Goal: Task Accomplishment & Management: Manage account settings

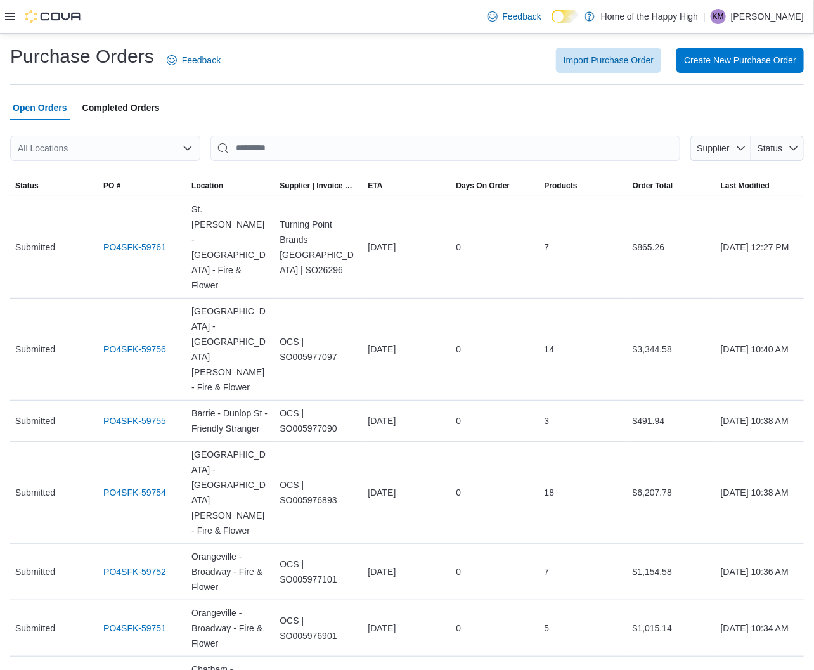
click at [140, 148] on div "All Locations" at bounding box center [105, 148] width 190 height 25
type input "*******"
click at [117, 172] on span "Selkirk - Selkirk Crossing - Fire & Flower" at bounding box center [157, 170] width 159 height 13
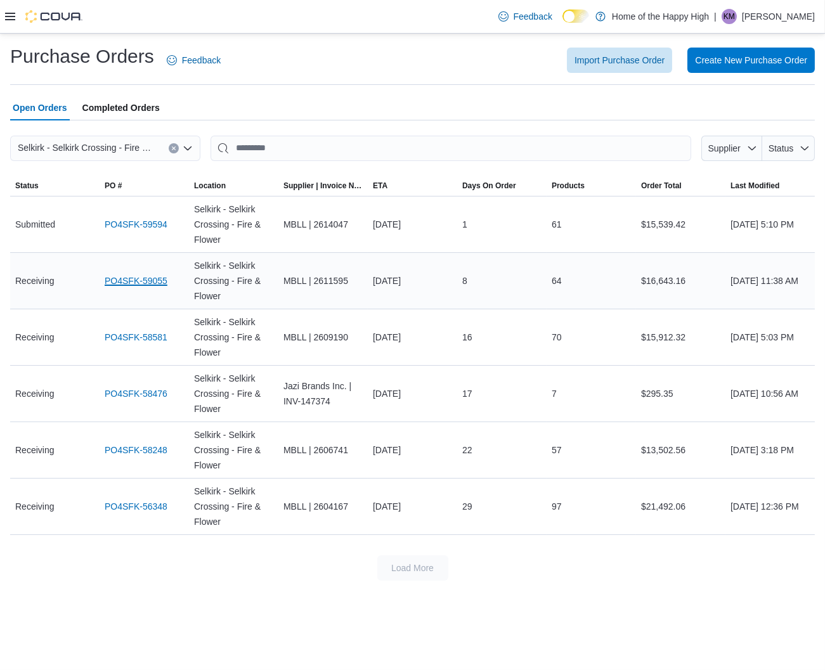
click at [131, 279] on link "PO4SFK-59055" at bounding box center [136, 280] width 63 height 15
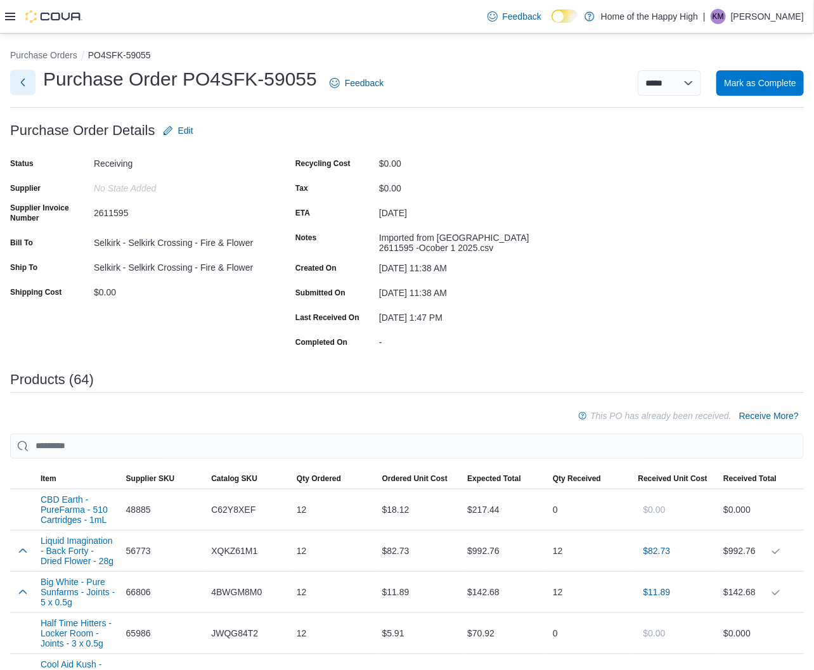
click at [26, 83] on button "Next" at bounding box center [22, 82] width 25 height 25
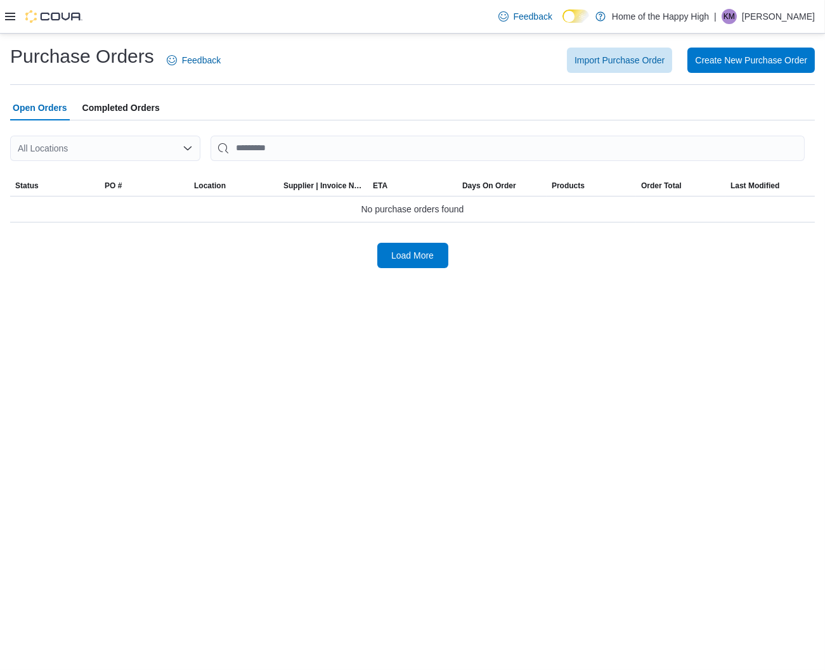
click at [70, 155] on div "All Locations" at bounding box center [105, 148] width 190 height 25
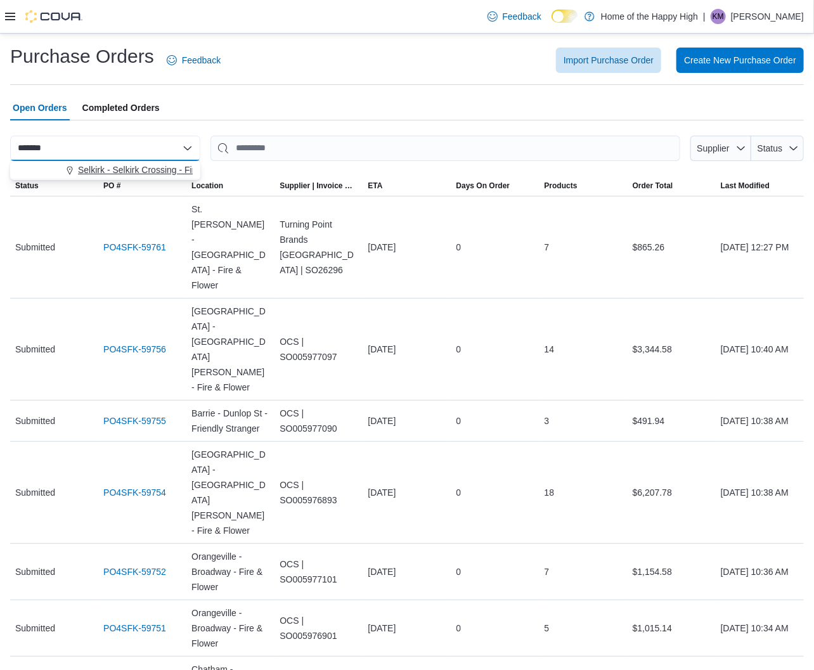
type input "*******"
drag, startPoint x: 96, startPoint y: 165, endPoint x: 311, endPoint y: 87, distance: 228.6
click at [97, 165] on span "Selkirk - Selkirk Crossing - Fire & Flower" at bounding box center [157, 170] width 159 height 13
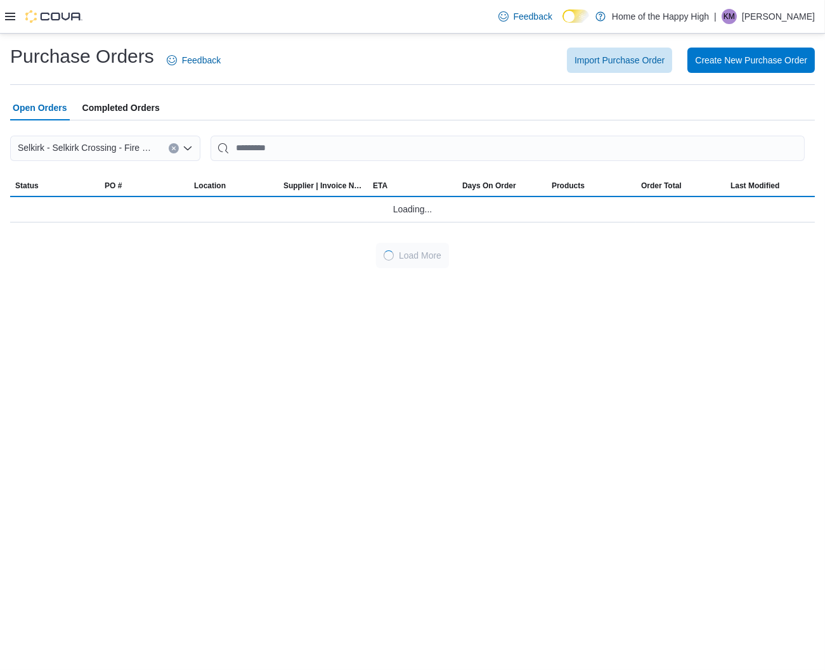
click at [311, 87] on div "Purchase Orders Feedback Import Purchase Order Create New Purchase Order Open O…" at bounding box center [412, 156] width 804 height 224
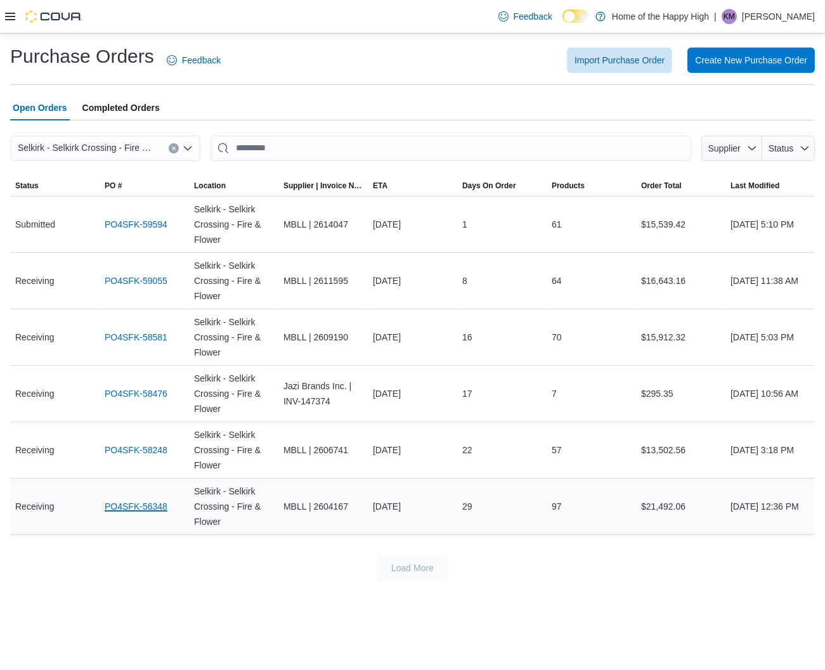
click at [150, 508] on link "PO4SFK-56348" at bounding box center [136, 506] width 63 height 15
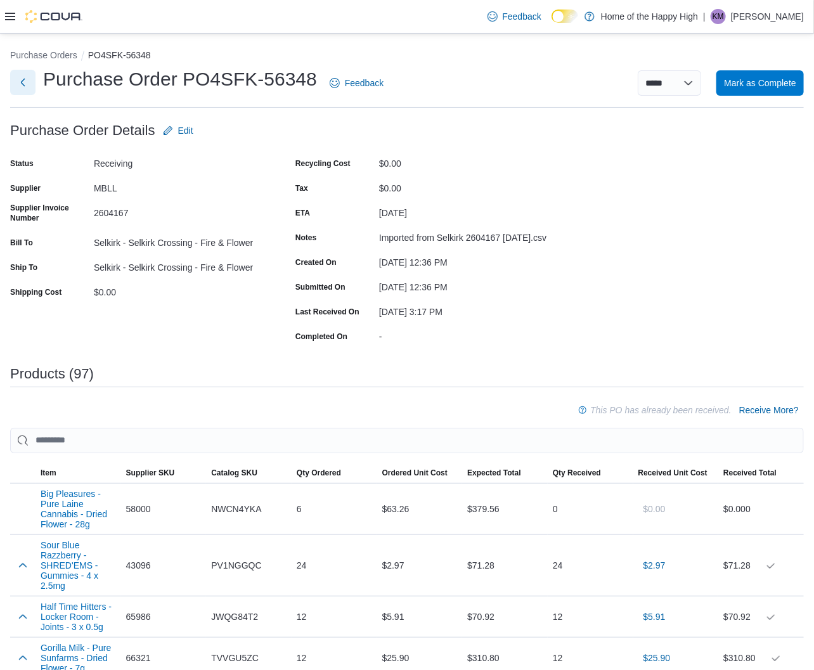
click at [20, 79] on button "Next" at bounding box center [22, 82] width 25 height 25
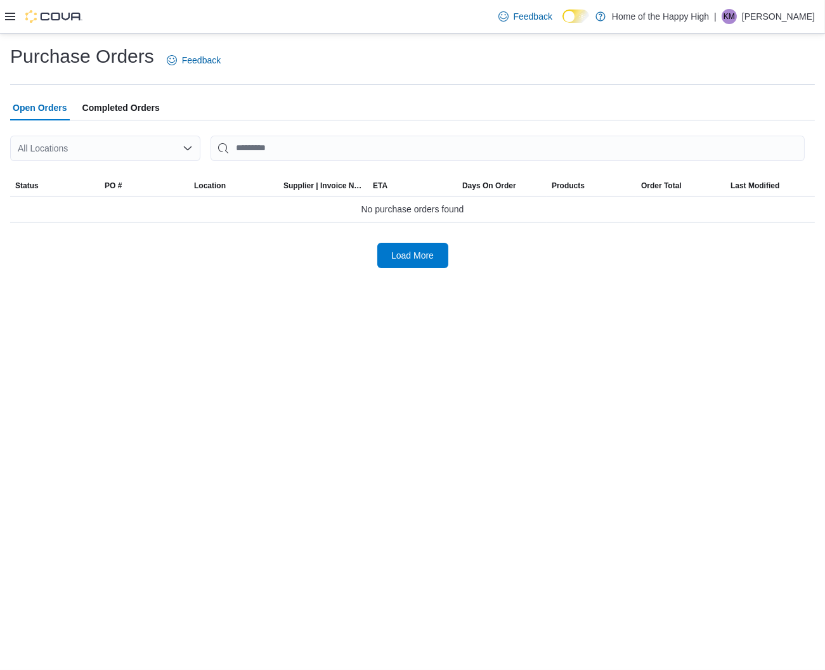
click at [93, 148] on div "All Locations" at bounding box center [105, 148] width 190 height 25
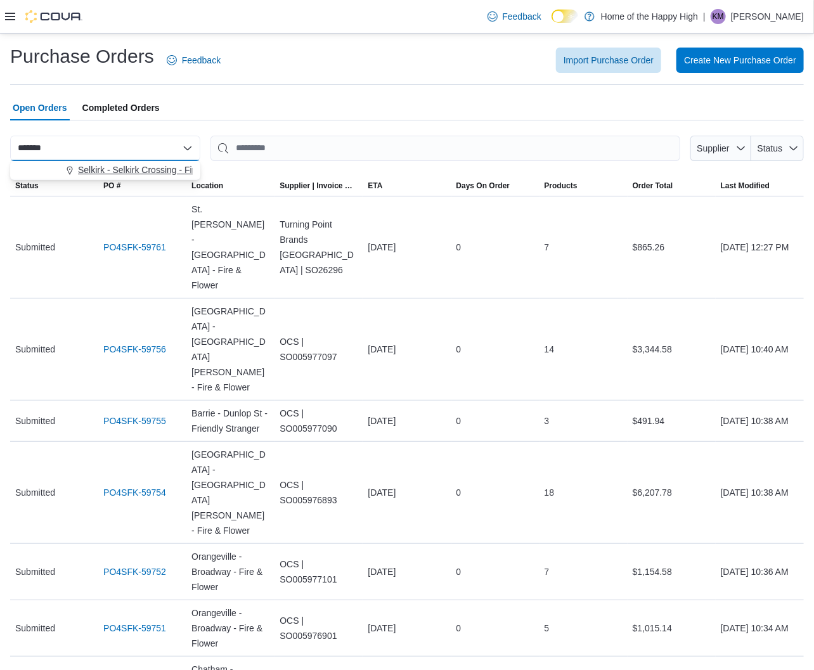
type input "*******"
click at [100, 164] on span "Selkirk - Selkirk Crossing - Fire & Flower" at bounding box center [157, 170] width 159 height 13
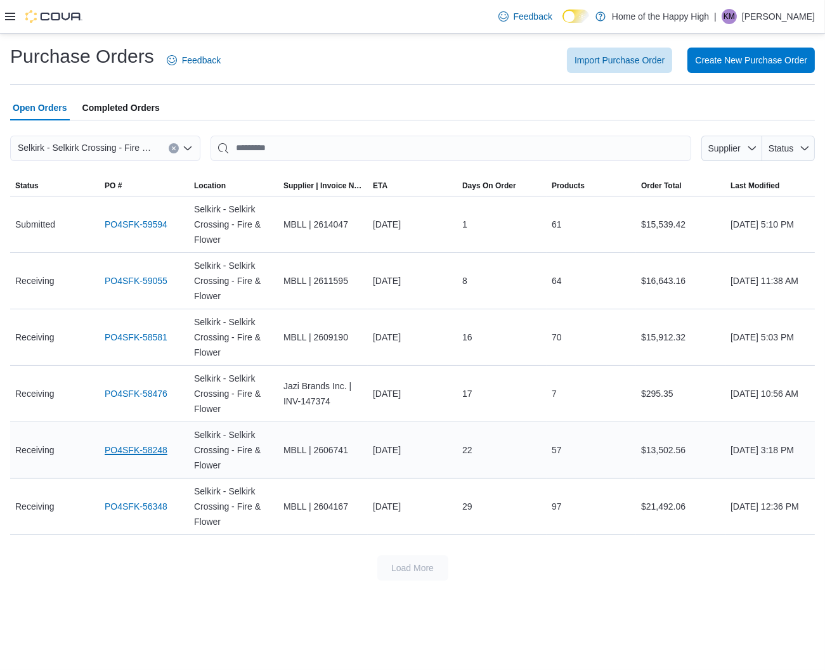
click at [137, 449] on link "PO4SFK-58248" at bounding box center [136, 449] width 63 height 15
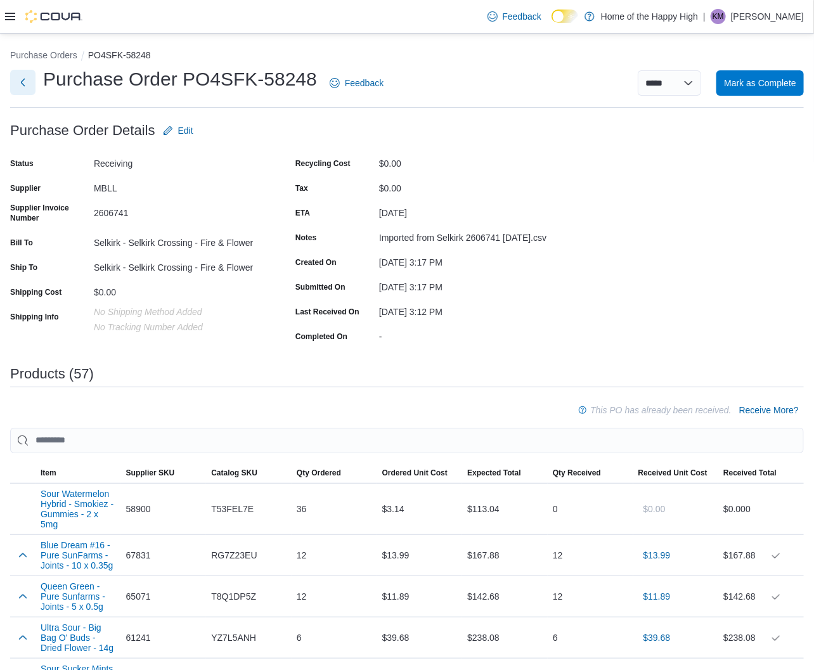
click at [26, 84] on button "Next" at bounding box center [22, 82] width 25 height 25
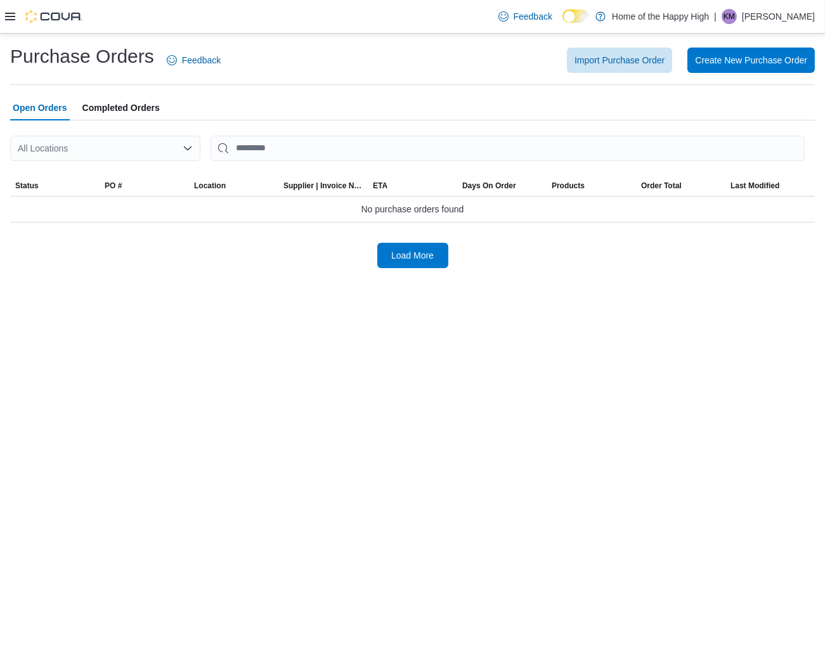
click at [104, 148] on div "All Locations" at bounding box center [105, 148] width 190 height 25
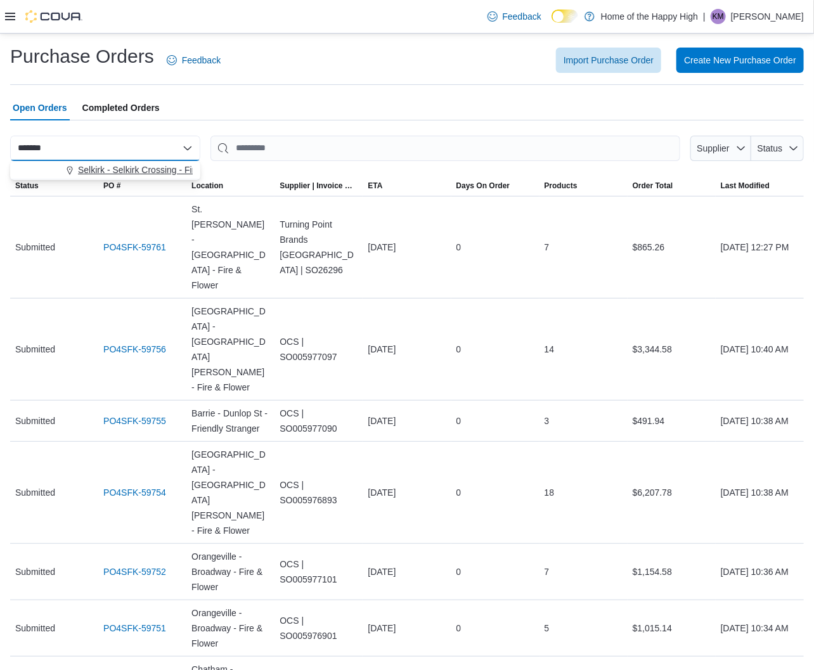
type input "*******"
click at [105, 167] on span "Selkirk - Selkirk Crossing - Fire & Flower" at bounding box center [157, 170] width 159 height 13
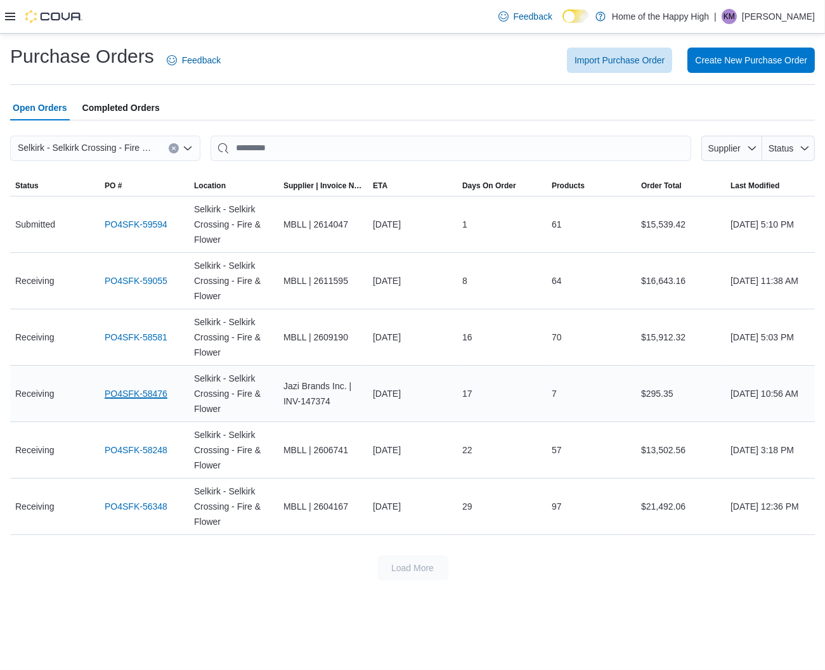
click at [148, 388] on link "PO4SFK-58476" at bounding box center [136, 393] width 63 height 15
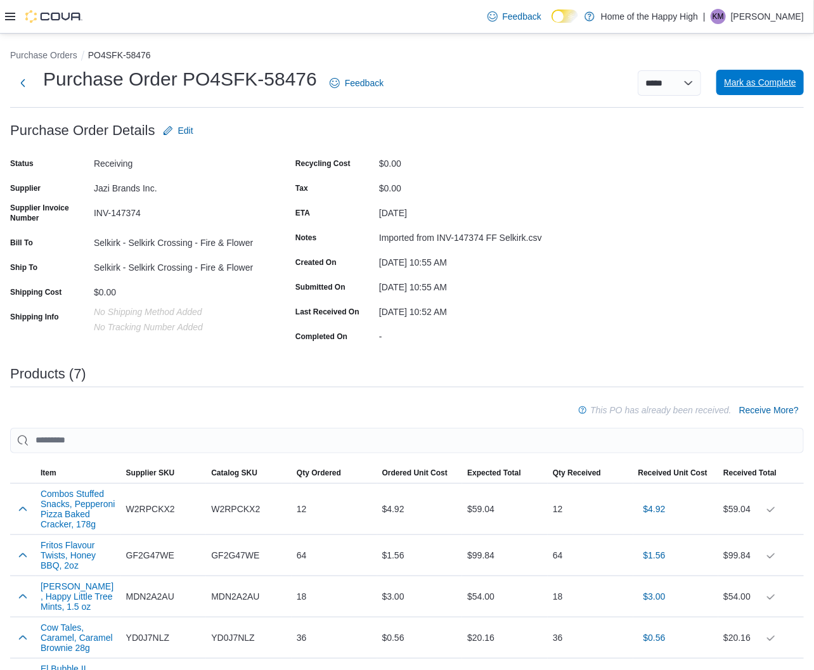
click at [744, 86] on span "Mark as Complete" at bounding box center [760, 82] width 72 height 13
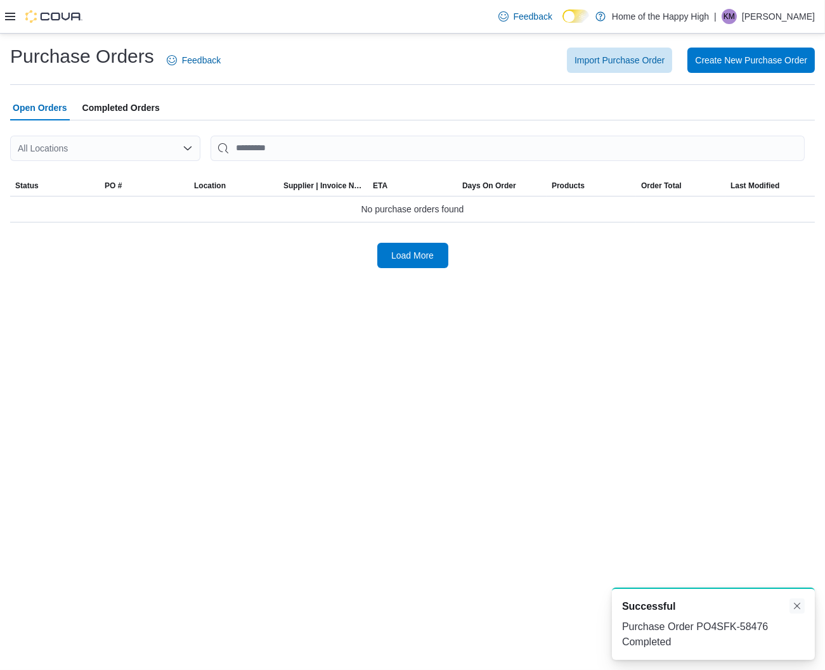
click at [792, 609] on button "Dismiss toast" at bounding box center [796, 605] width 15 height 15
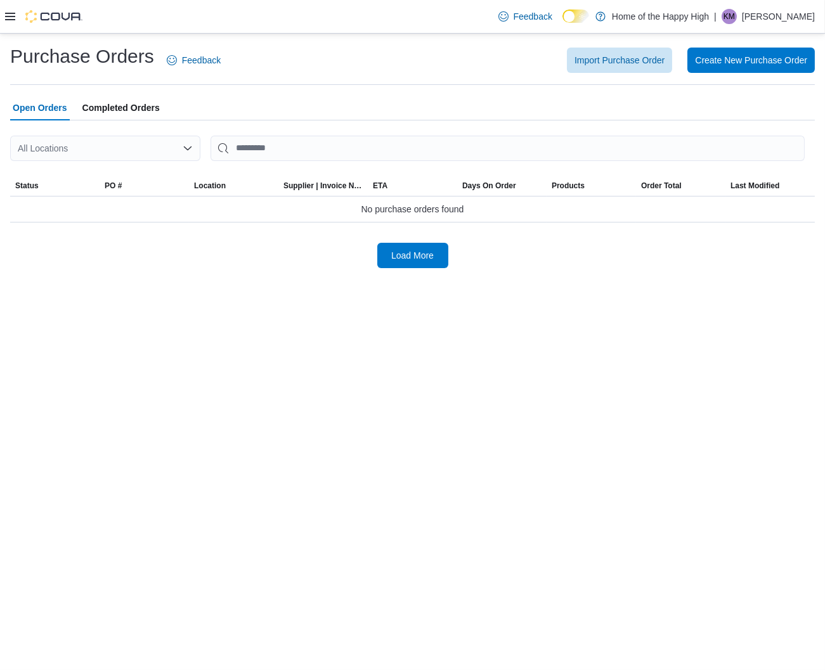
click at [666, 472] on div "Purchase Orders Feedback Import Purchase Order Create New Purchase Order Open O…" at bounding box center [412, 352] width 825 height 636
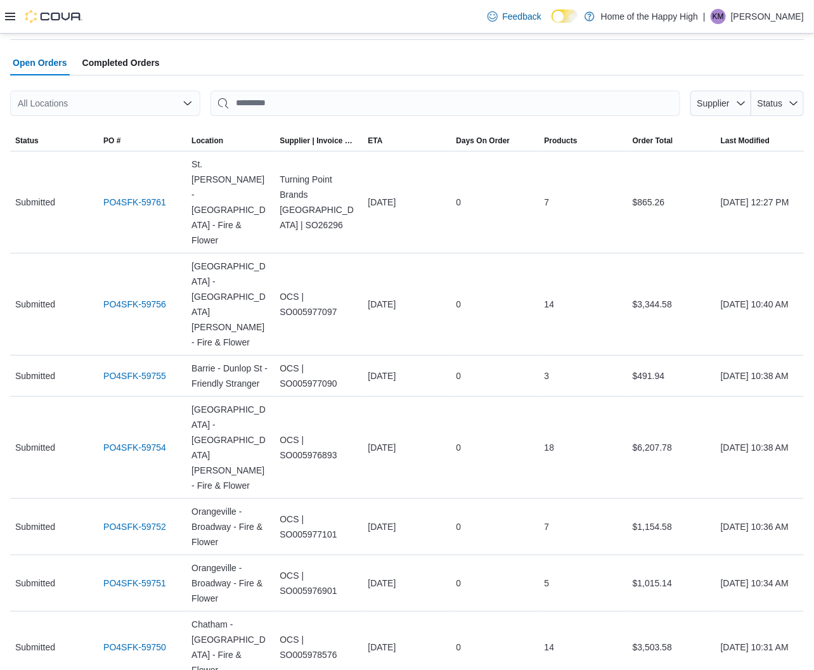
scroll to position [70, 0]
